Goal: Find specific page/section: Find specific page/section

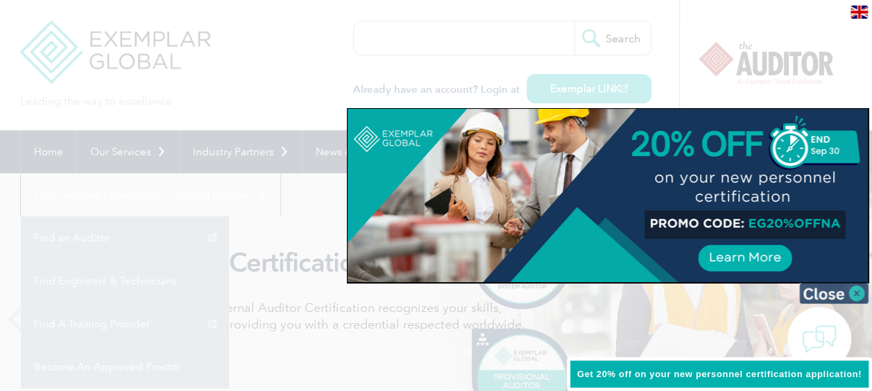
click at [824, 294] on img at bounding box center [833, 293] width 69 height 21
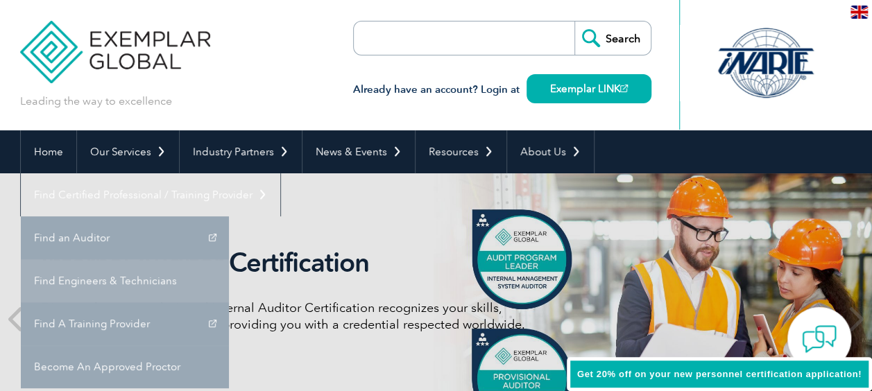
click at [229, 259] on link "Find Engineers & Technicians" at bounding box center [125, 280] width 208 height 43
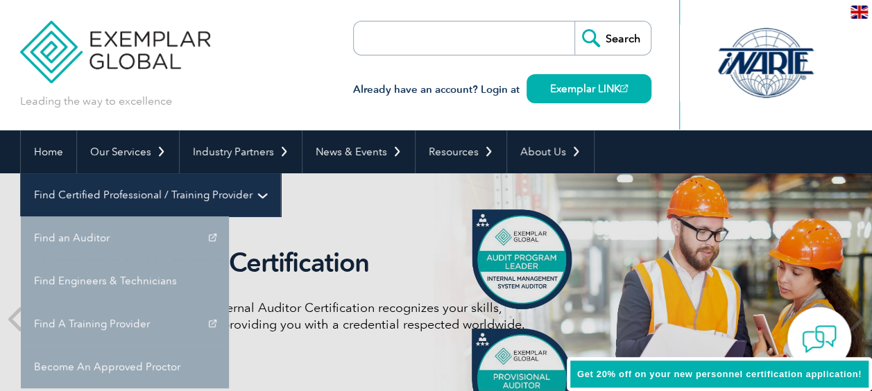
click at [280, 173] on link "Find Certified Professional / Training Provider" at bounding box center [150, 194] width 259 height 43
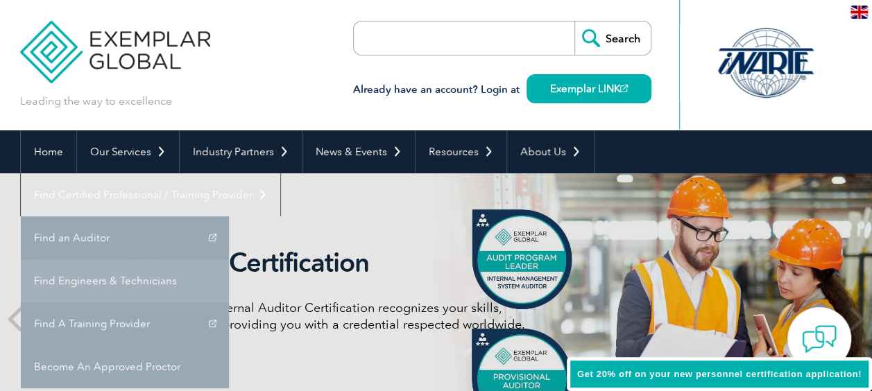
click at [229, 259] on link "Find Engineers & Technicians" at bounding box center [125, 280] width 208 height 43
